Goal: Navigation & Orientation: Understand site structure

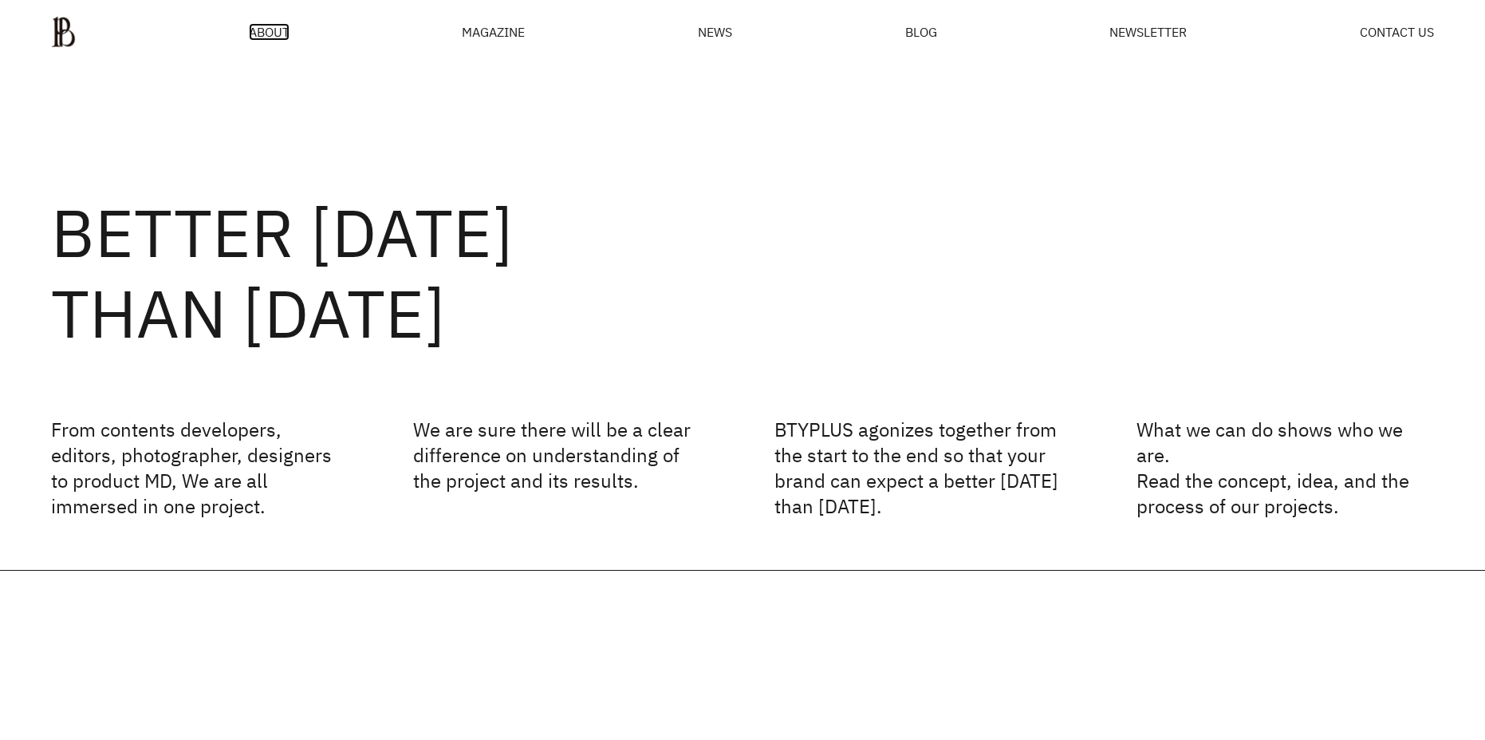
click at [270, 38] on span "ABOUT" at bounding box center [269, 32] width 41 height 13
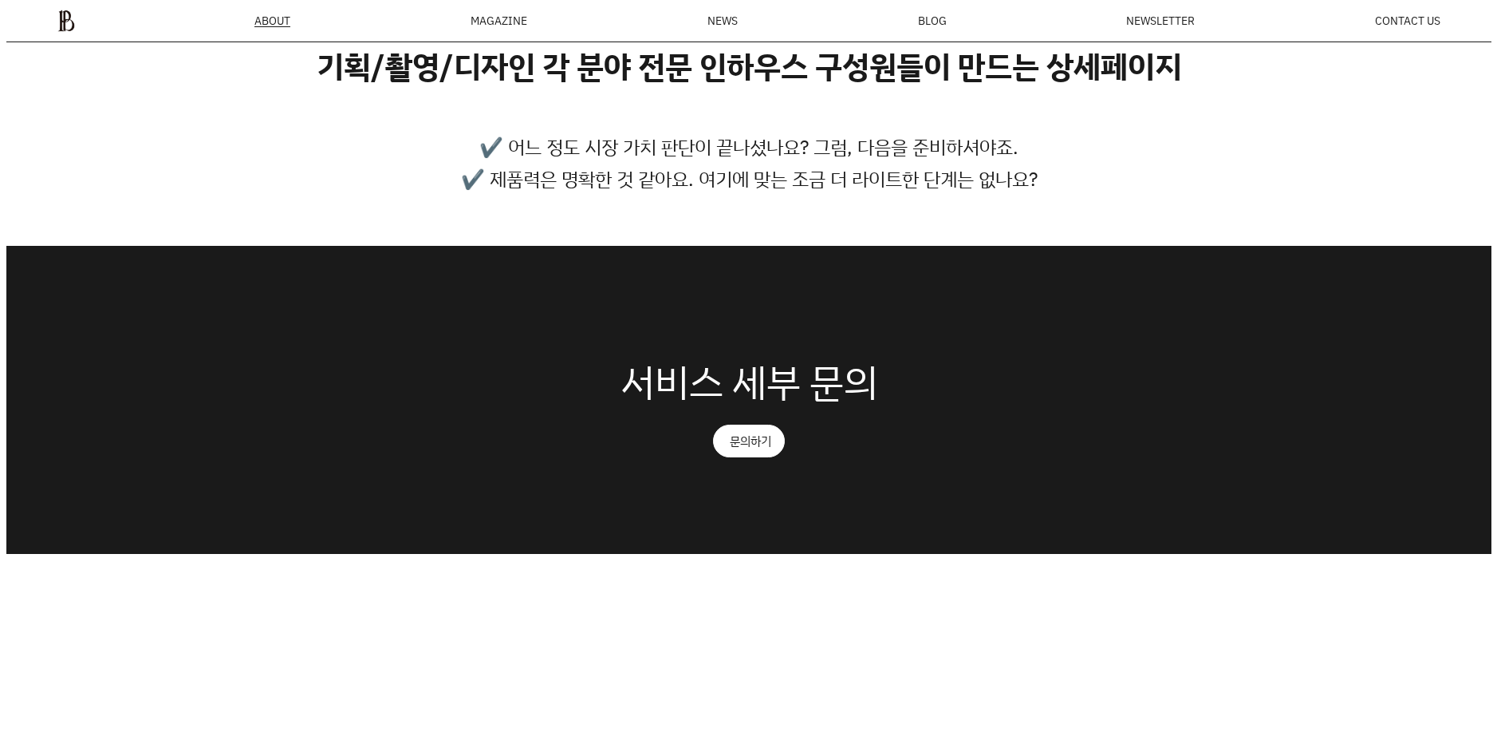
scroll to position [775, 0]
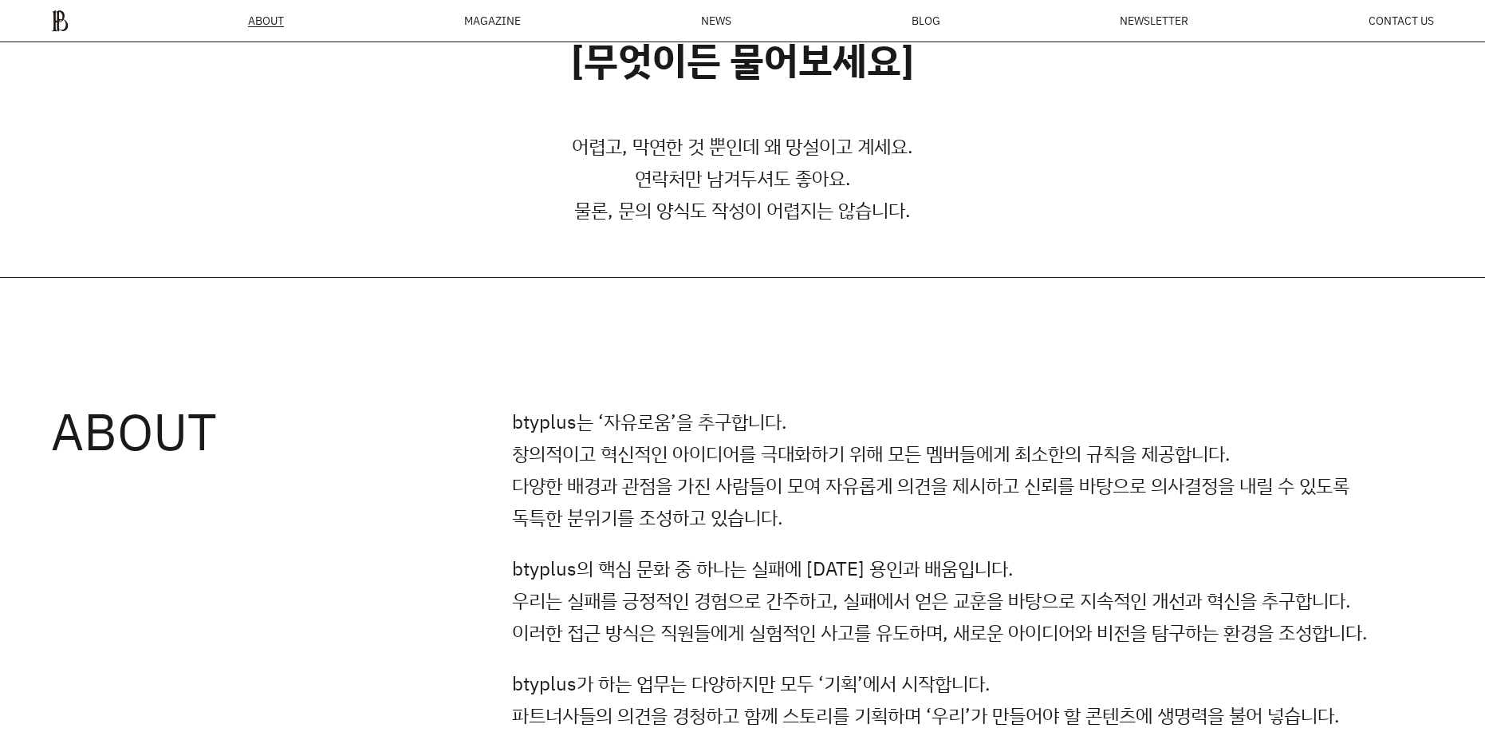
click at [482, 21] on div "MAGAZINE" at bounding box center [492, 20] width 57 height 11
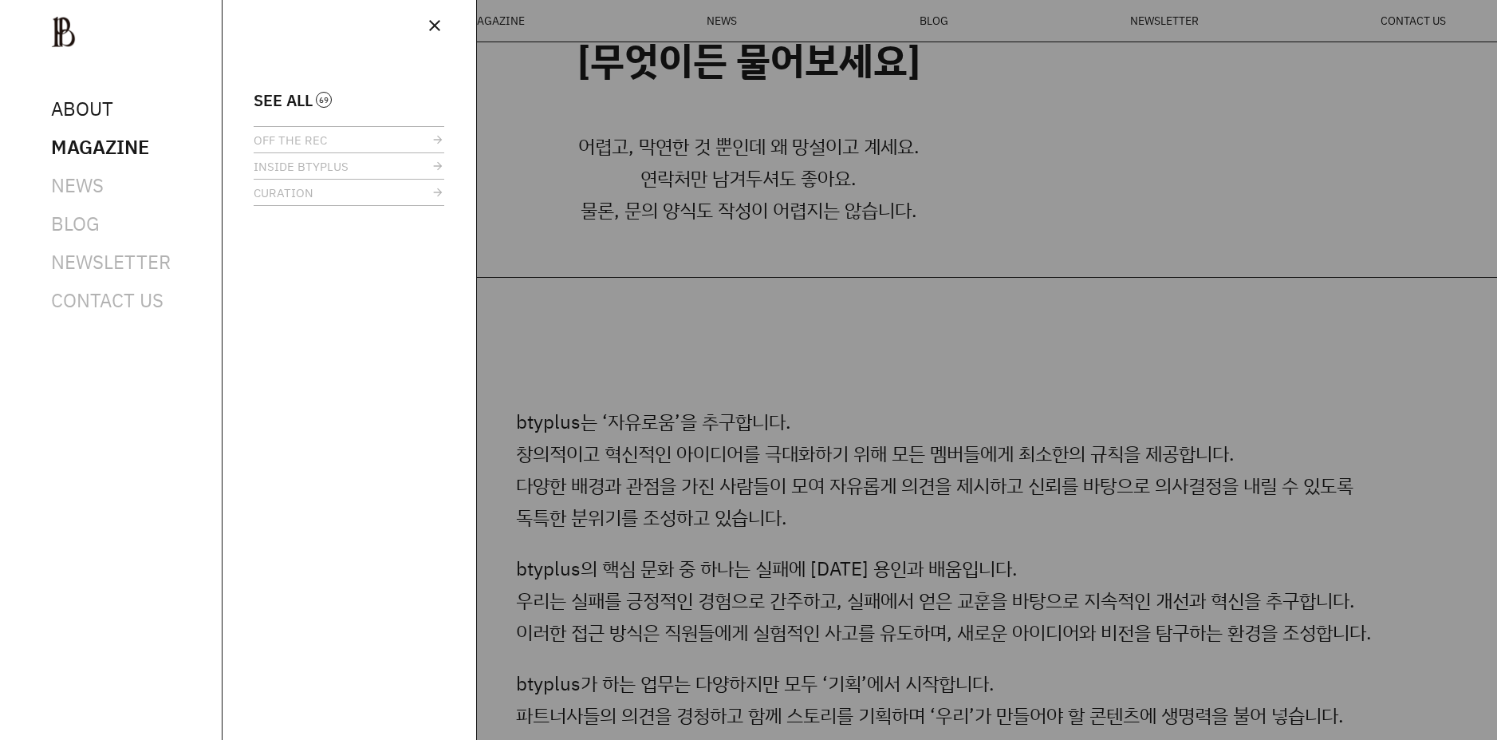
click at [84, 117] on span "ABOUT" at bounding box center [82, 109] width 62 height 26
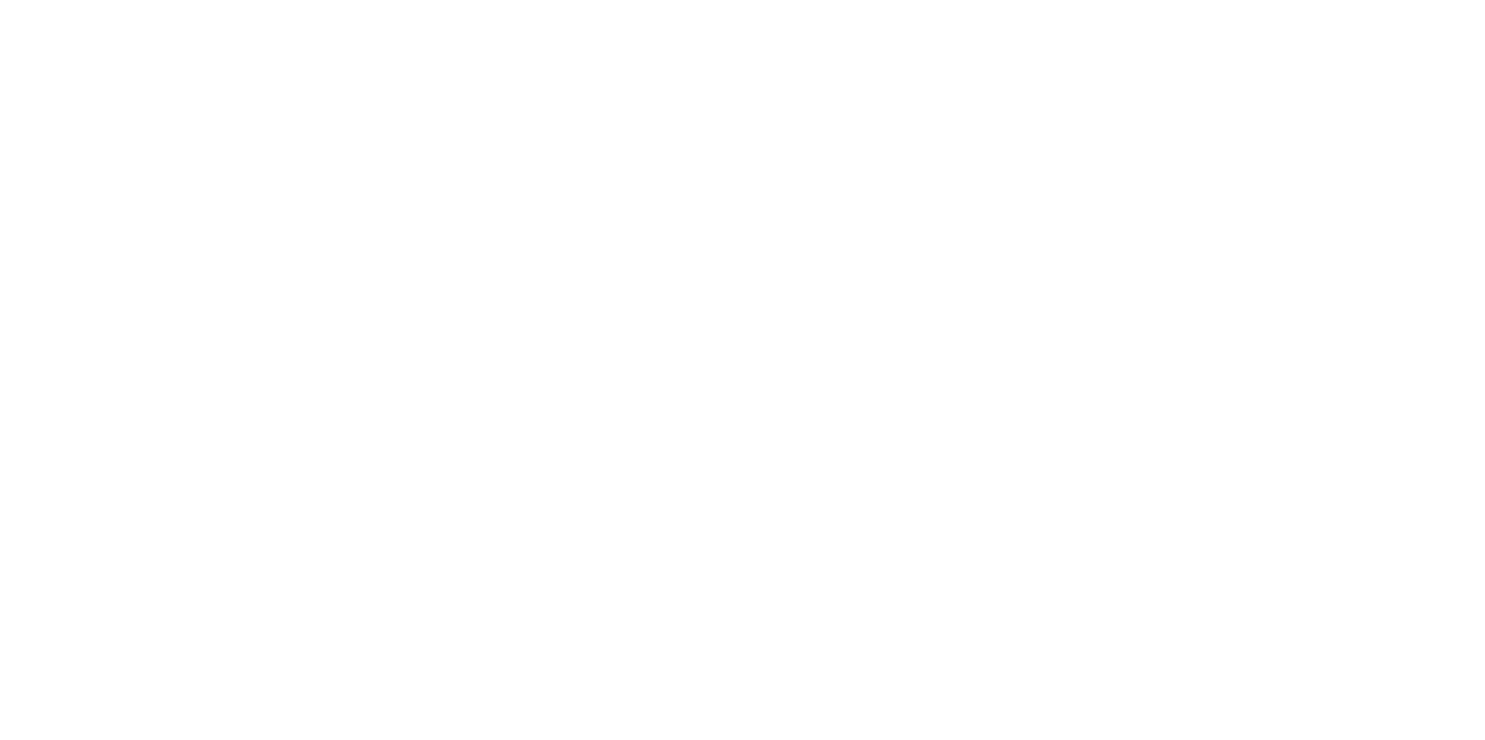
click at [0, 0] on html at bounding box center [0, 0] width 0 height 0
